Goal: Information Seeking & Learning: Understand process/instructions

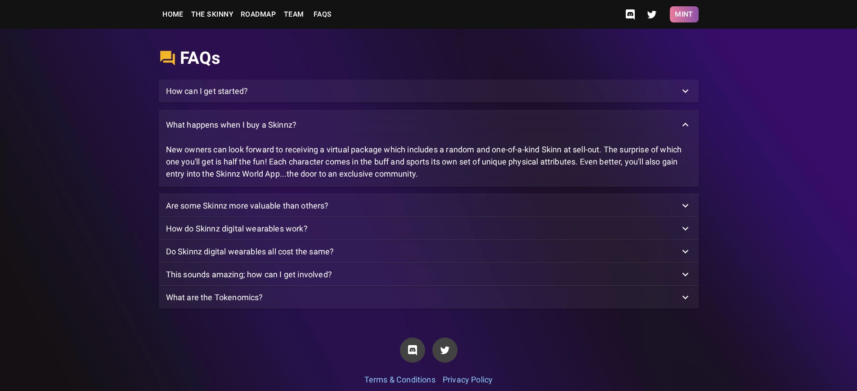
click at [684, 14] on button "Mint" at bounding box center [684, 14] width 29 height 16
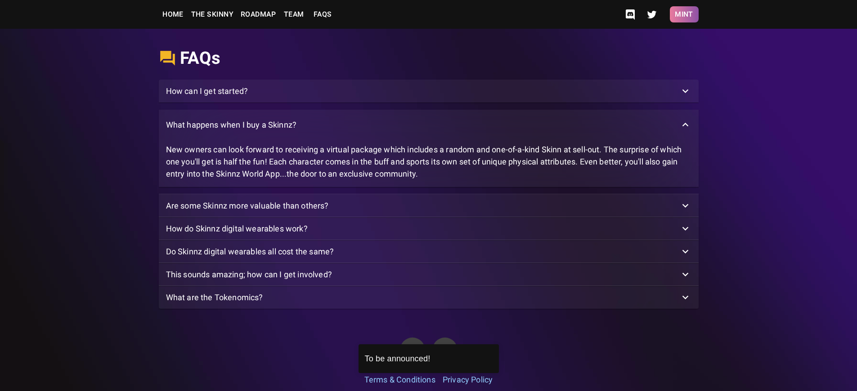
click at [684, 14] on button "Mint" at bounding box center [684, 14] width 29 height 16
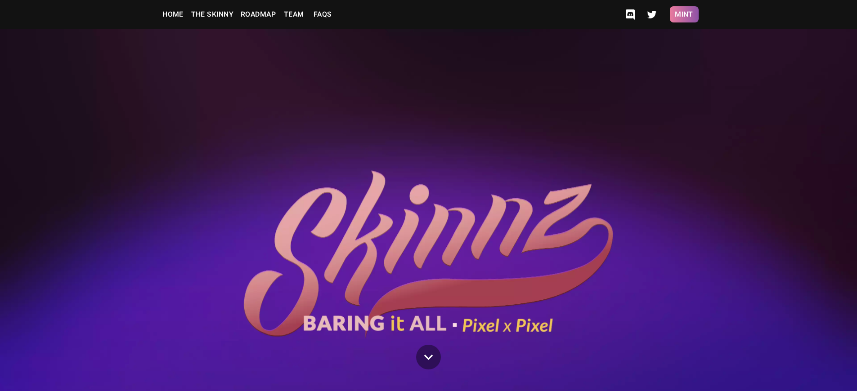
click at [684, 14] on button "Mint" at bounding box center [684, 14] width 29 height 16
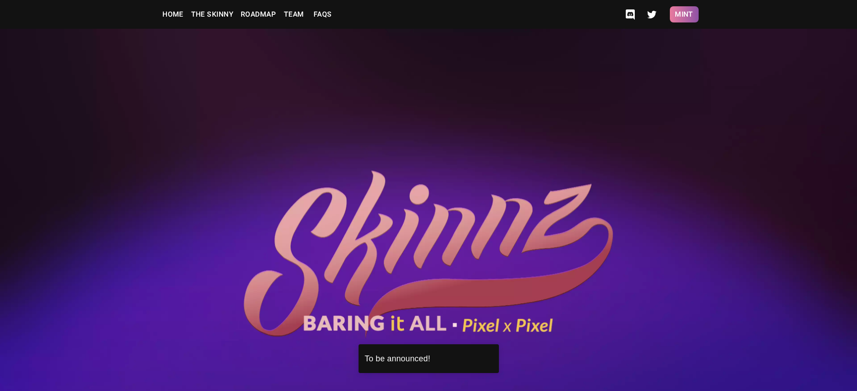
click at [684, 14] on button "Mint" at bounding box center [684, 14] width 29 height 16
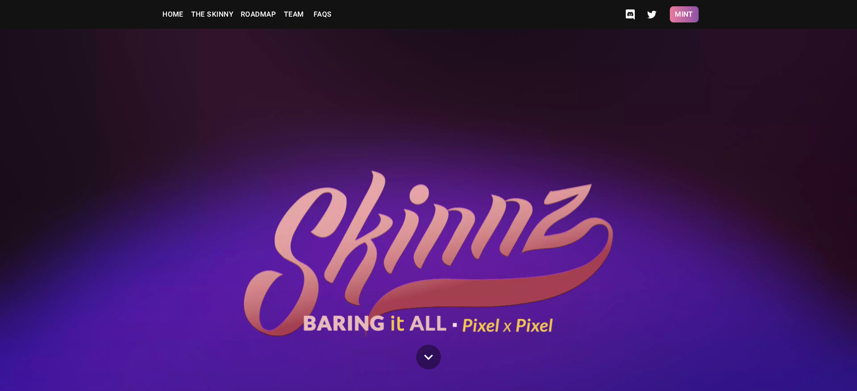
click at [684, 14] on button "Mint" at bounding box center [684, 14] width 29 height 16
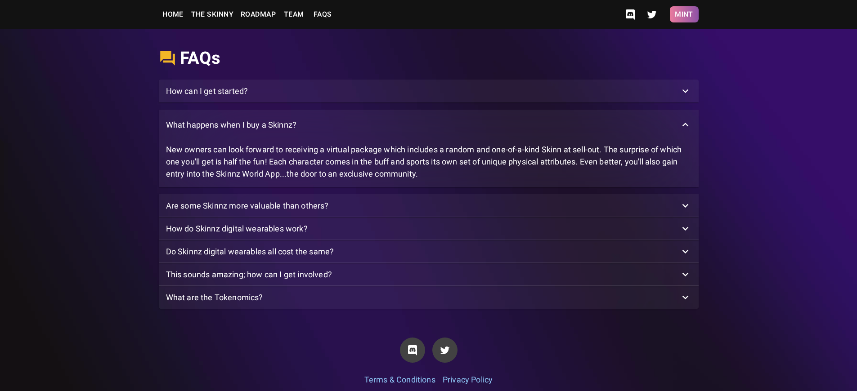
click at [684, 14] on button "Mint" at bounding box center [684, 14] width 29 height 16
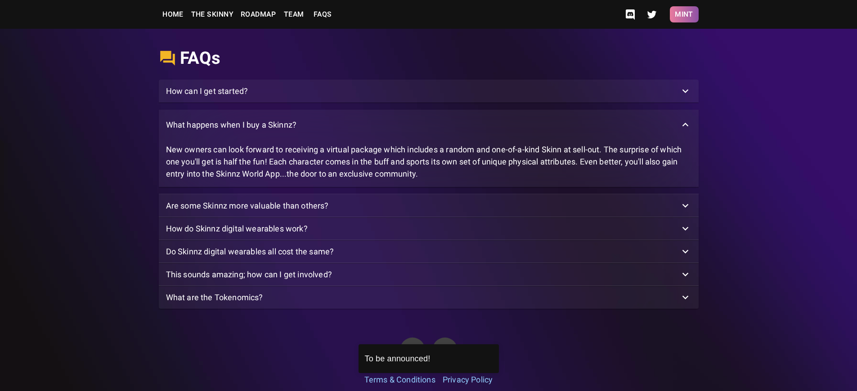
click at [684, 14] on button "Mint" at bounding box center [684, 14] width 29 height 16
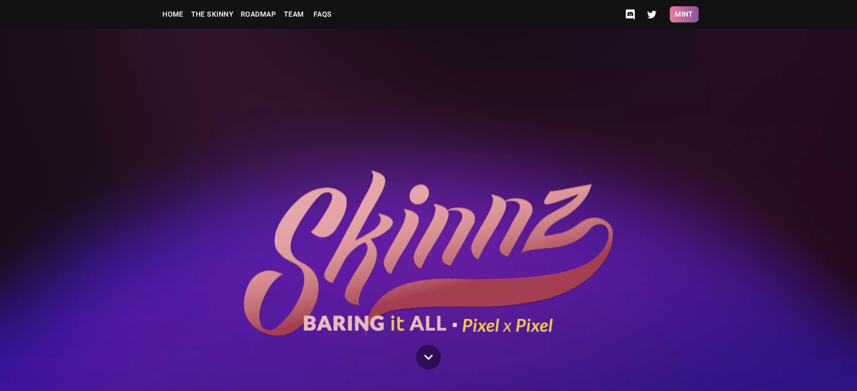
click at [684, 14] on button "Mint" at bounding box center [684, 14] width 29 height 16
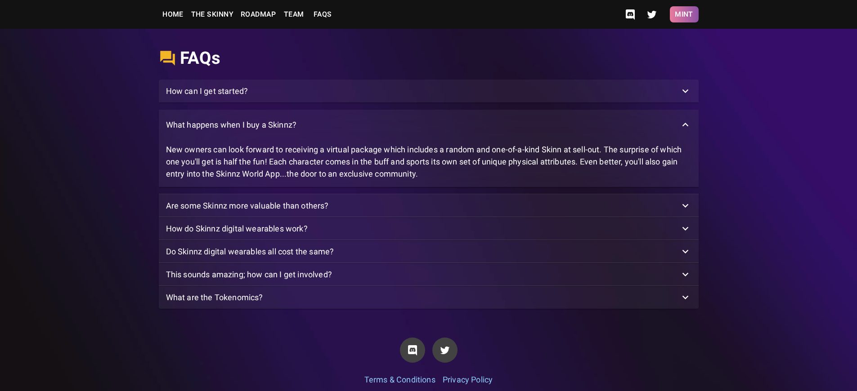
click at [684, 14] on button "Mint" at bounding box center [684, 14] width 29 height 16
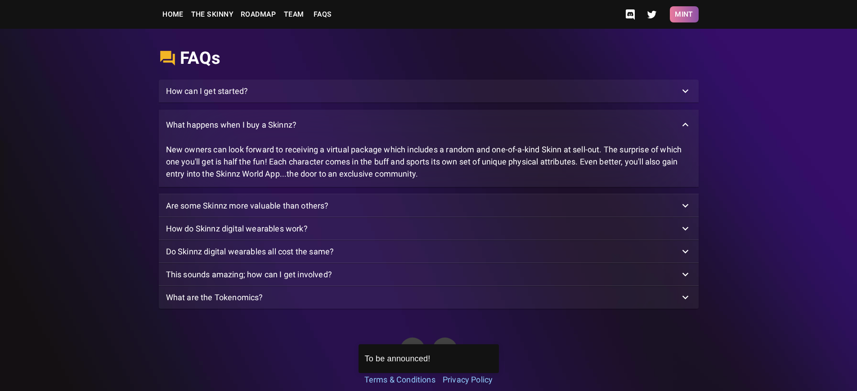
click at [684, 14] on button "Mint" at bounding box center [684, 14] width 29 height 16
click at [231, 131] on p "What happens when I buy a Skinnz?" at bounding box center [231, 125] width 131 height 12
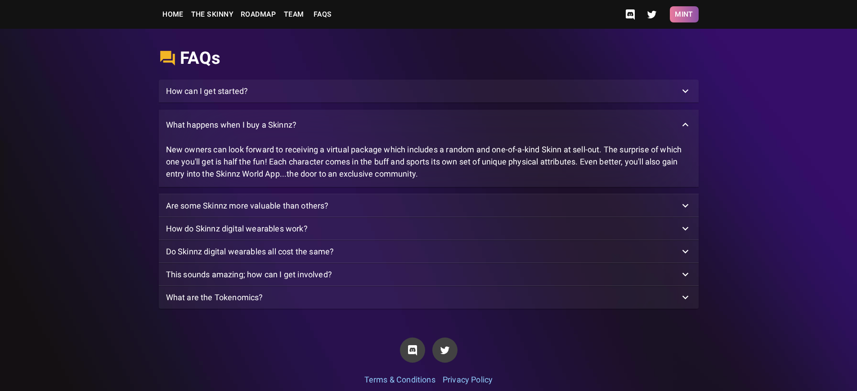
click at [684, 14] on button "Mint" at bounding box center [684, 14] width 29 height 16
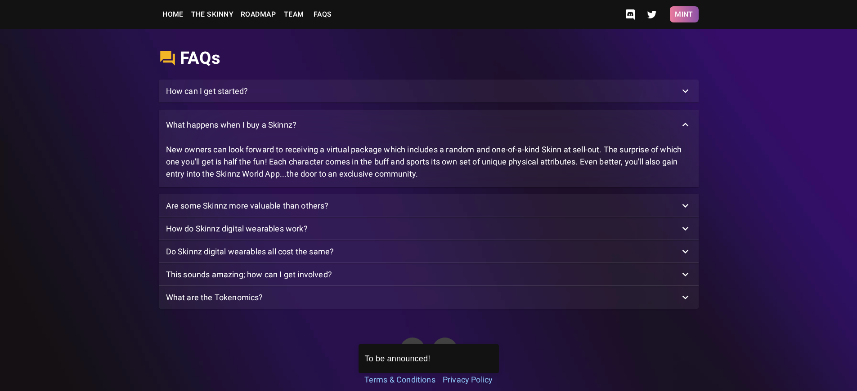
click at [684, 14] on button "Mint" at bounding box center [684, 14] width 29 height 16
click at [231, 131] on p "What happens when I buy a Skinnz?" at bounding box center [231, 125] width 131 height 12
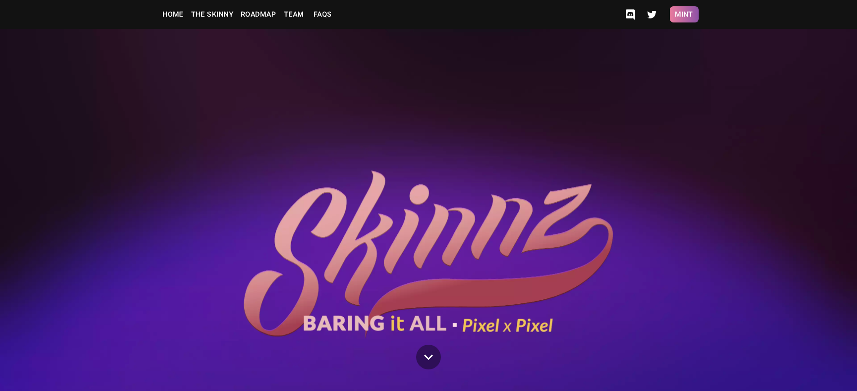
click at [684, 14] on button "Mint" at bounding box center [684, 14] width 29 height 16
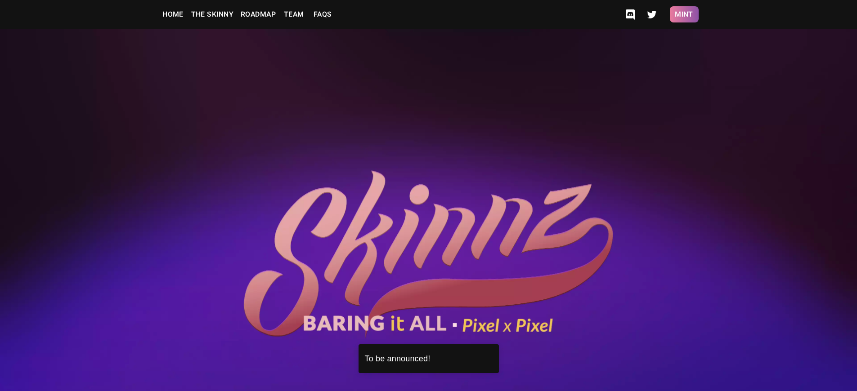
click at [684, 14] on button "Mint" at bounding box center [684, 14] width 29 height 16
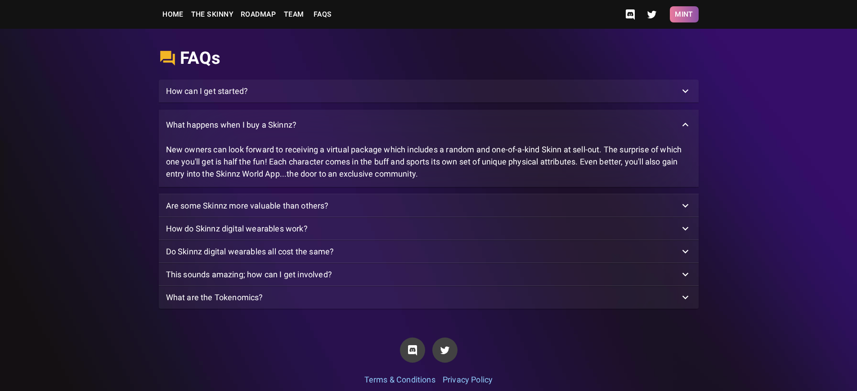
click at [684, 14] on button "Mint" at bounding box center [684, 14] width 29 height 16
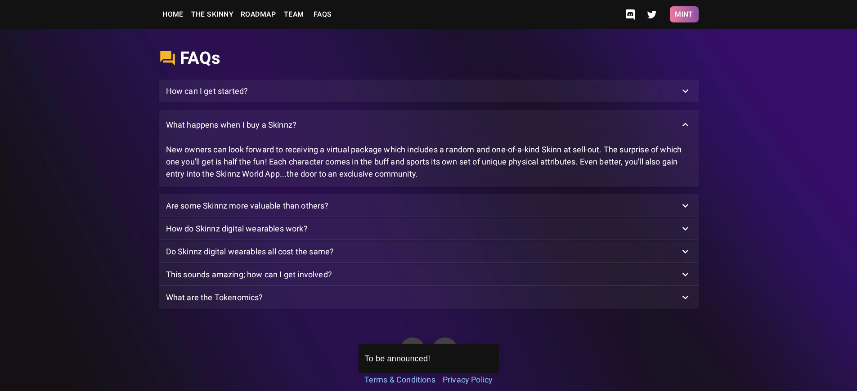
click at [684, 14] on button "Mint" at bounding box center [684, 14] width 29 height 16
click at [231, 131] on p "What happens when I buy a Skinnz?" at bounding box center [231, 125] width 131 height 12
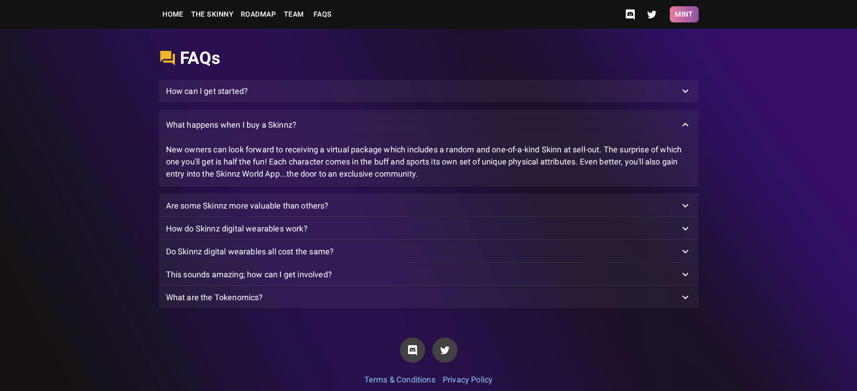
click at [684, 14] on button "Mint" at bounding box center [684, 14] width 29 height 16
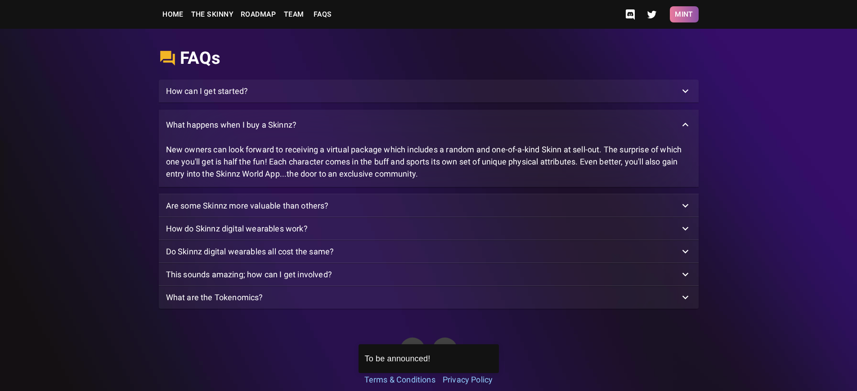
click at [684, 14] on button "Mint" at bounding box center [684, 14] width 29 height 16
click at [231, 131] on p "What happens when I buy a Skinnz?" at bounding box center [231, 125] width 131 height 12
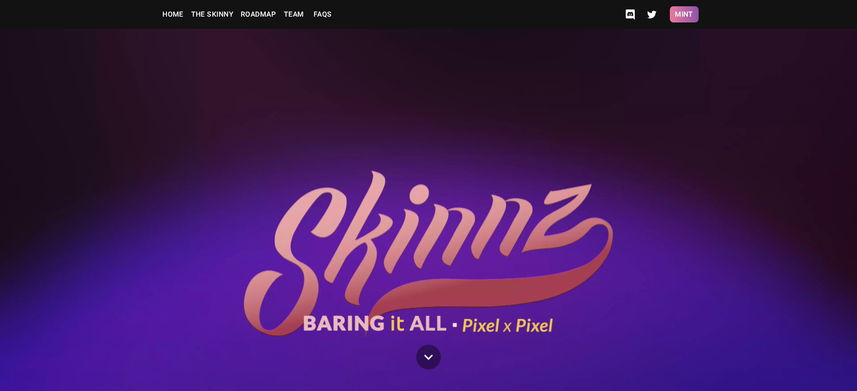
scroll to position [2329, 0]
